Goal: Download file/media

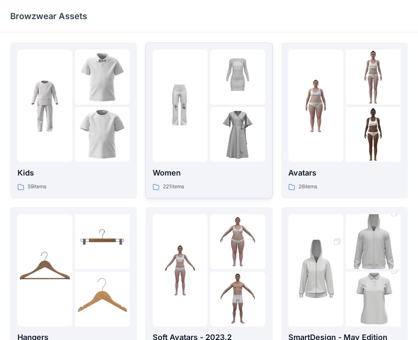
click at [202, 124] on img at bounding box center [180, 106] width 55 height 55
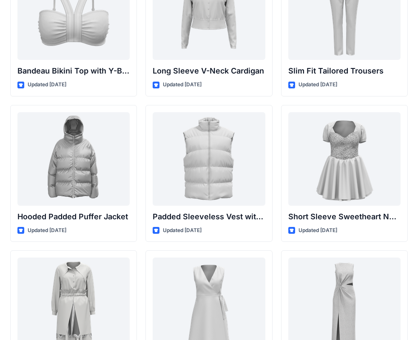
scroll to position [1057, 0]
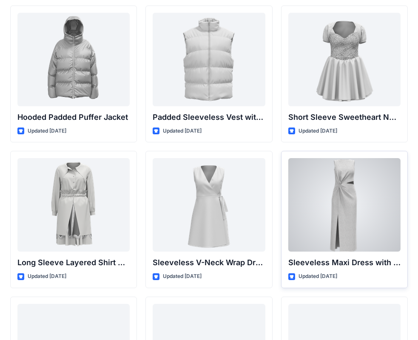
click at [338, 199] on div at bounding box center [345, 205] width 112 height 94
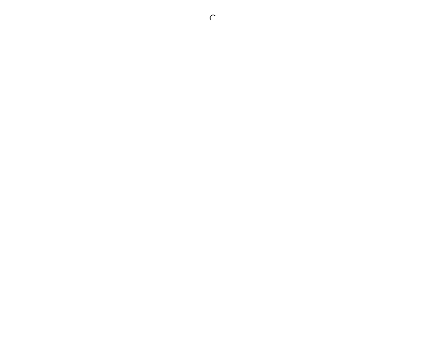
click at [338, 199] on div at bounding box center [213, 170] width 426 height 340
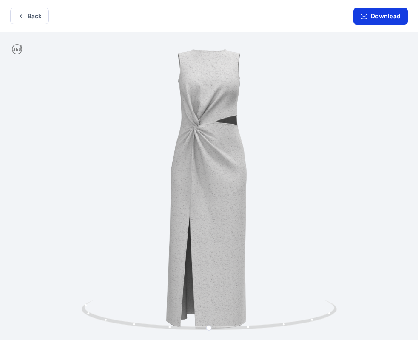
click at [389, 14] on button "Download" at bounding box center [381, 16] width 54 height 17
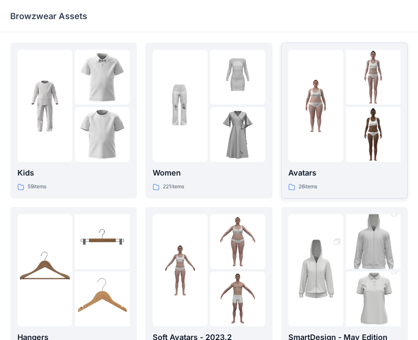
click at [335, 160] on div at bounding box center [316, 106] width 55 height 112
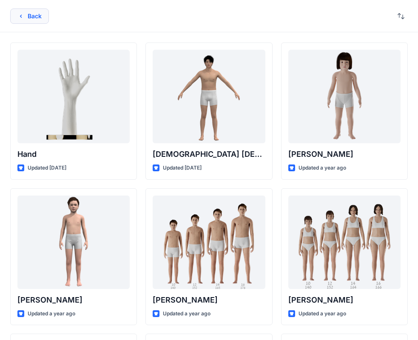
click at [33, 18] on button "Back" at bounding box center [29, 16] width 39 height 15
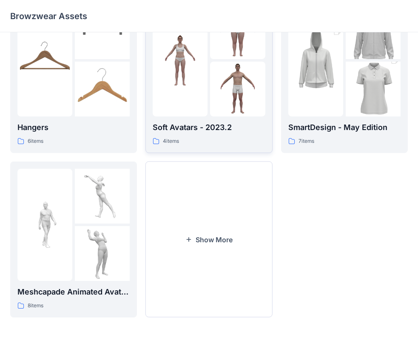
scroll to position [211, 0]
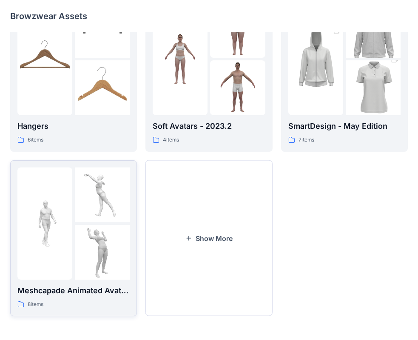
click at [67, 235] on img at bounding box center [44, 223] width 55 height 55
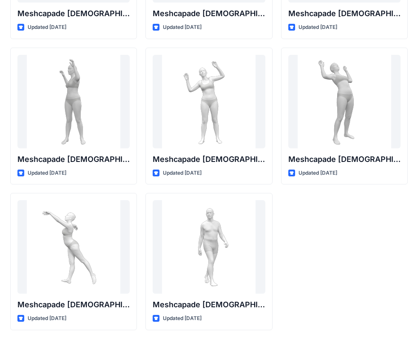
scroll to position [141, 0]
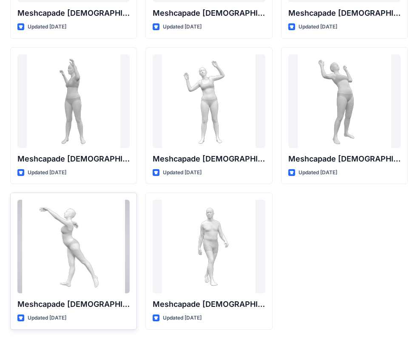
click at [93, 241] on div at bounding box center [73, 247] width 112 height 94
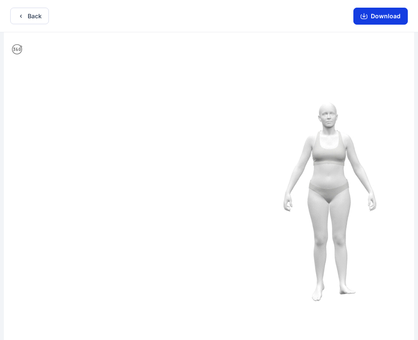
click at [369, 18] on button "Download" at bounding box center [381, 16] width 54 height 17
